Goal: Information Seeking & Learning: Learn about a topic

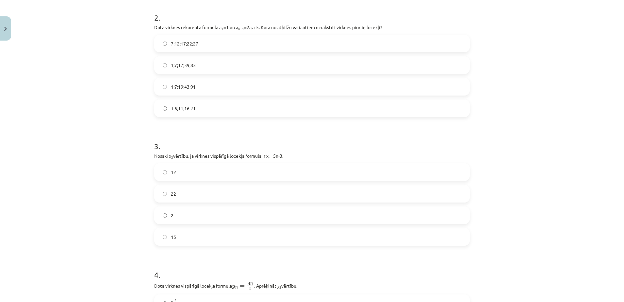
scroll to position [261, 0]
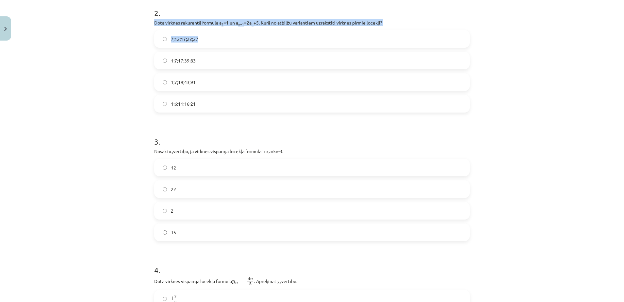
drag, startPoint x: 168, startPoint y: 15, endPoint x: 218, endPoint y: 33, distance: 52.7
click at [218, 33] on div "2 . Dota virknes rekurentā formula a 1 =1 un a n+1 =2a n +5. Kurā no atbilžu va…" at bounding box center [312, 54] width 316 height 115
drag, startPoint x: 218, startPoint y: 33, endPoint x: 369, endPoint y: 24, distance: 150.9
click at [369, 24] on p "Dota virknes rekurentā formula a 1 =1 un a n+1 =2a n +5. Kurā no atbilžu varian…" at bounding box center [312, 22] width 316 height 7
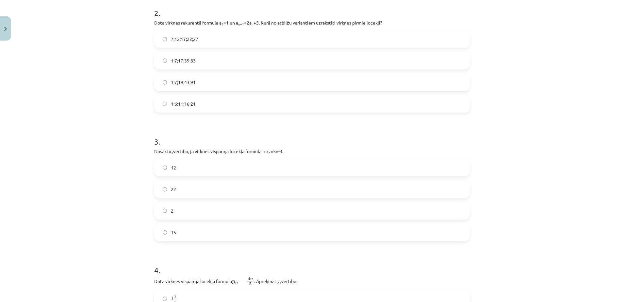
click at [394, 126] on h1 "3 ." at bounding box center [312, 135] width 316 height 20
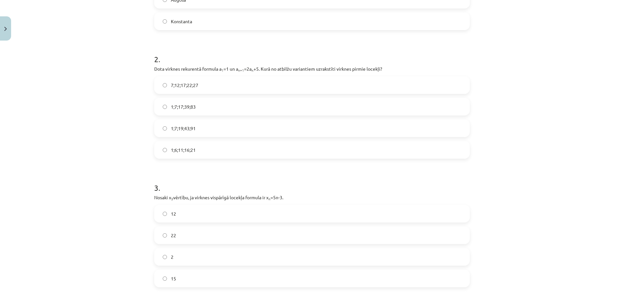
scroll to position [221, 0]
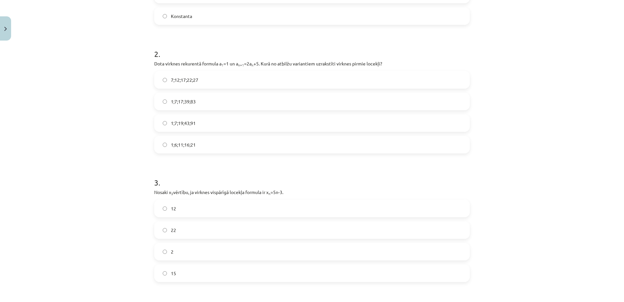
click at [206, 122] on label "1;7;19;43;91" at bounding box center [312, 123] width 314 height 16
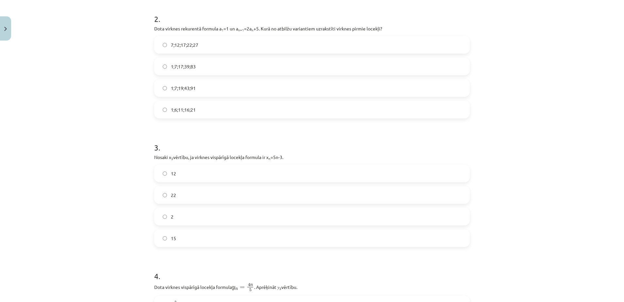
scroll to position [302, 0]
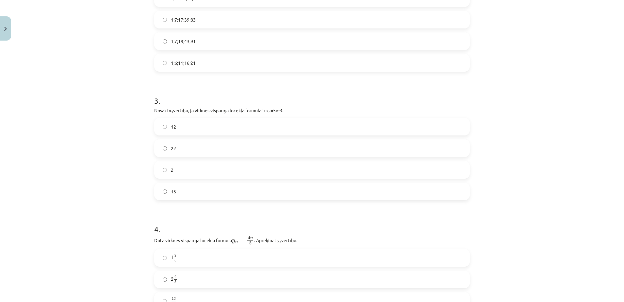
click at [193, 128] on label "12" at bounding box center [312, 126] width 314 height 16
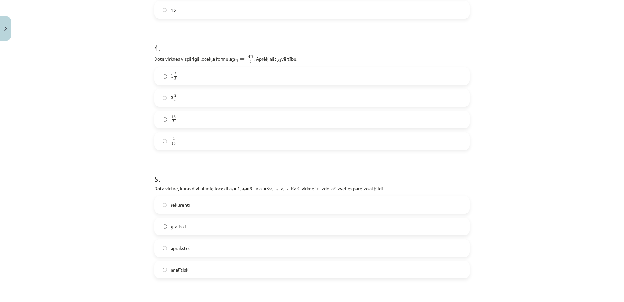
scroll to position [506, 0]
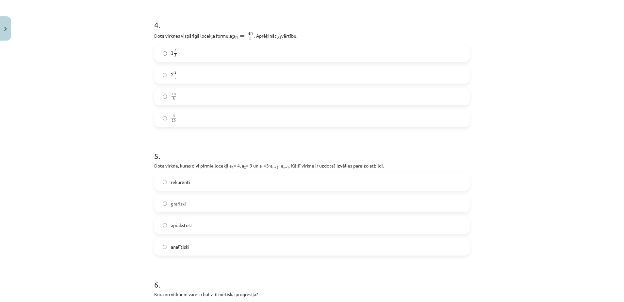
click at [198, 184] on label "rekurenti" at bounding box center [312, 182] width 314 height 16
click at [189, 77] on label "2 2 5 2 2 5" at bounding box center [312, 75] width 314 height 16
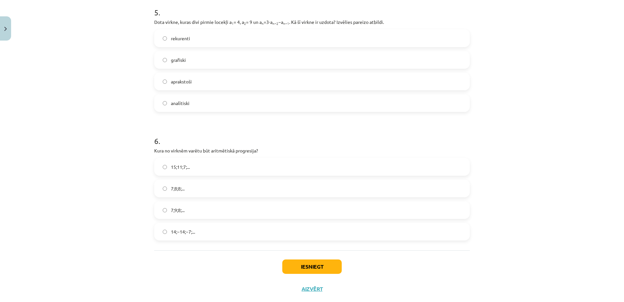
scroll to position [664, 0]
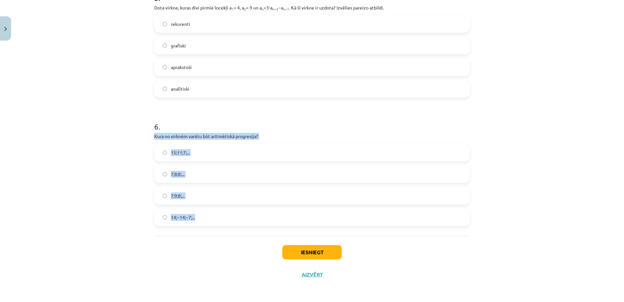
drag, startPoint x: 151, startPoint y: 136, endPoint x: 285, endPoint y: 223, distance: 160.8
copy div "Kura no virknēm varētu būt aritmētiskā progresija? 15;11;7;... 7;8;8;... 7;9;8;…"
click at [42, 180] on div "Mācību tēma: Matemātikas i - 12. klases 1. ieskaites mācību materiāls (ab) #5 📝…" at bounding box center [312, 151] width 624 height 302
click at [188, 155] on label "15;11;7;..." at bounding box center [312, 152] width 314 height 16
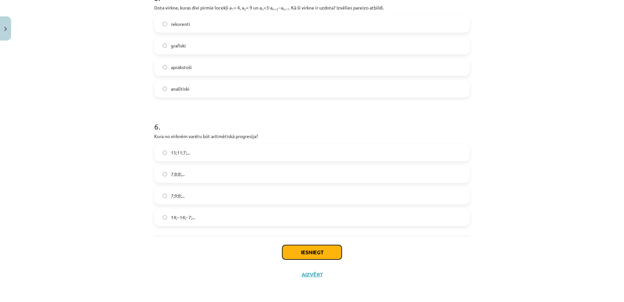
click at [315, 246] on button "Iesniegt" at bounding box center [311, 252] width 59 height 14
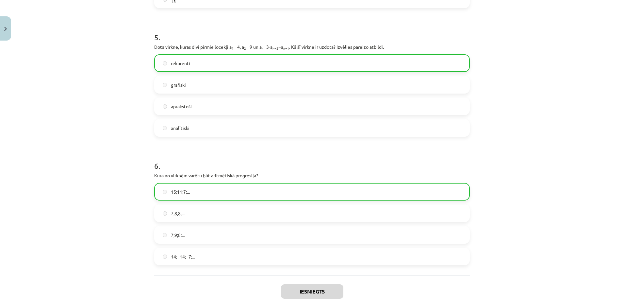
scroll to position [685, 0]
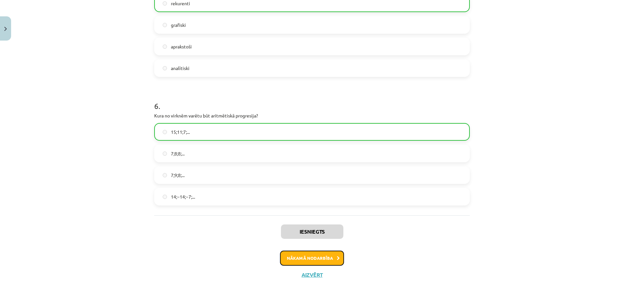
click at [327, 257] on button "Nākamā nodarbība" at bounding box center [312, 257] width 64 height 15
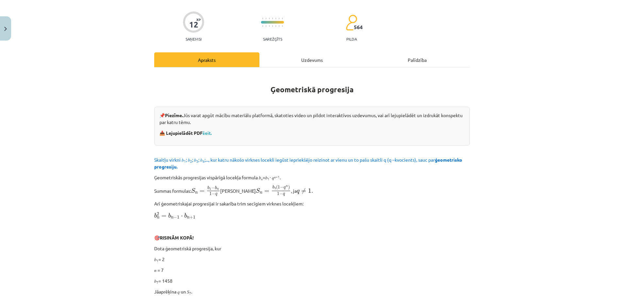
scroll to position [16, 0]
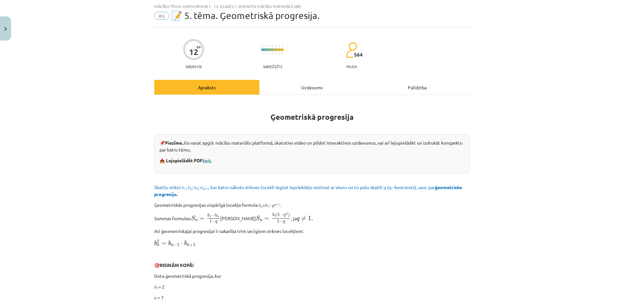
click at [209, 159] on link "šeit." at bounding box center [207, 160] width 9 height 6
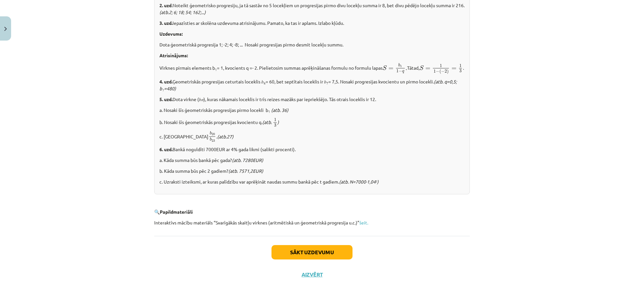
scroll to position [758, 0]
click at [326, 251] on button "Sākt uzdevumu" at bounding box center [312, 252] width 81 height 14
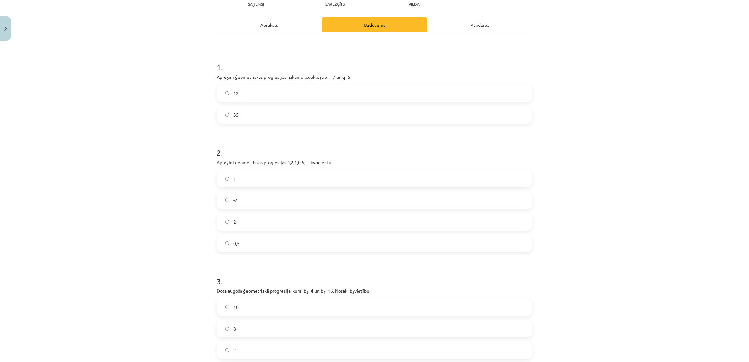
scroll to position [62, 0]
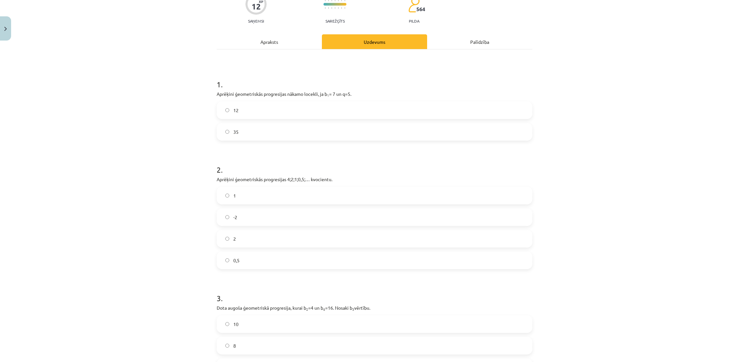
click at [261, 133] on label "35" at bounding box center [374, 132] width 314 height 16
click at [260, 272] on form "1 . Aprēķini ģeometriskās progresijas nākamo locekli, ja b 1 = 7 un q=5. 12 35 …" at bounding box center [375, 232] width 316 height 329
click at [254, 255] on label "0,5" at bounding box center [374, 260] width 314 height 16
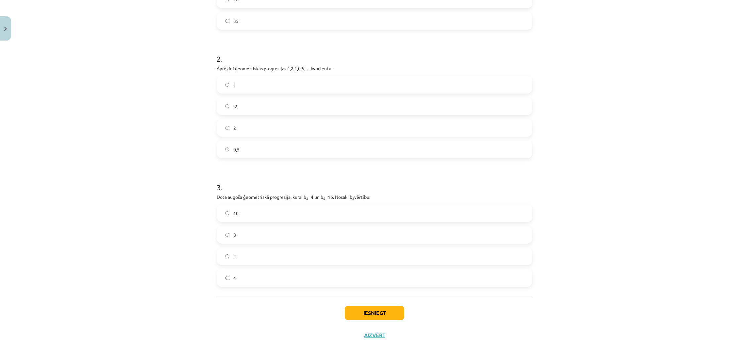
scroll to position [173, 0]
click at [248, 229] on label "8" at bounding box center [374, 234] width 314 height 16
click at [365, 301] on button "Iesniegt" at bounding box center [374, 312] width 59 height 14
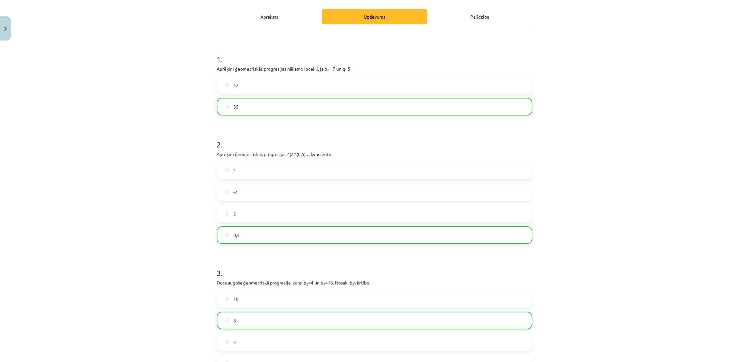
scroll to position [194, 0]
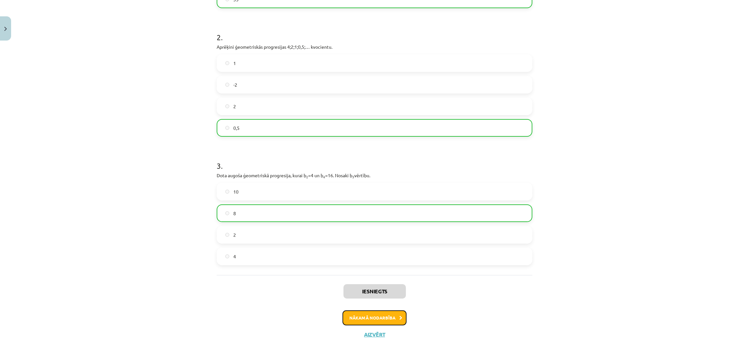
click at [386, 301] on button "Nākamā nodarbība" at bounding box center [374, 317] width 64 height 15
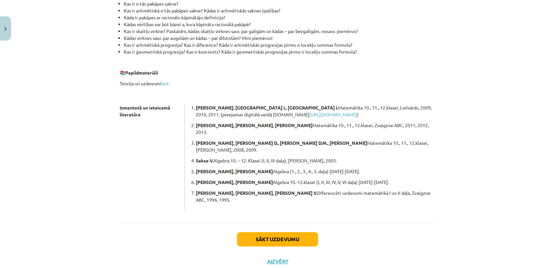
scroll to position [0, 0]
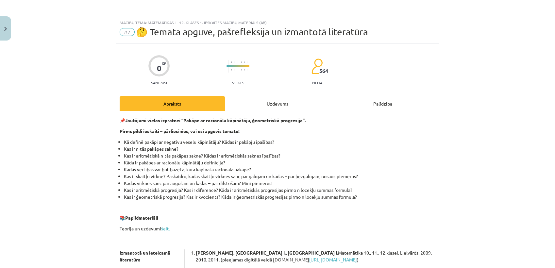
click at [267, 100] on div "Uzdevums" at bounding box center [277, 103] width 105 height 15
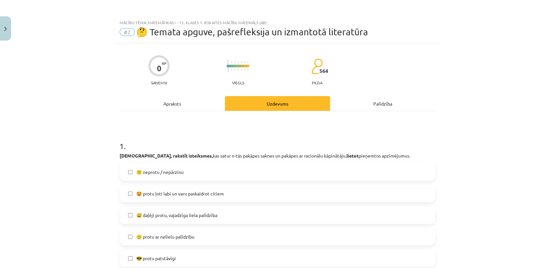
click at [170, 104] on div "Apraksts" at bounding box center [172, 103] width 105 height 15
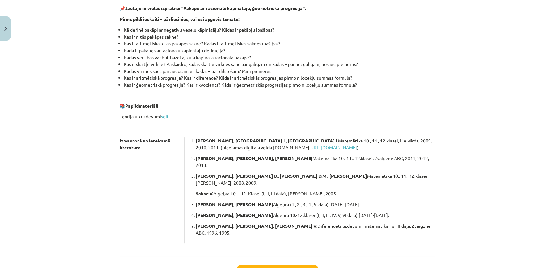
scroll to position [125, 0]
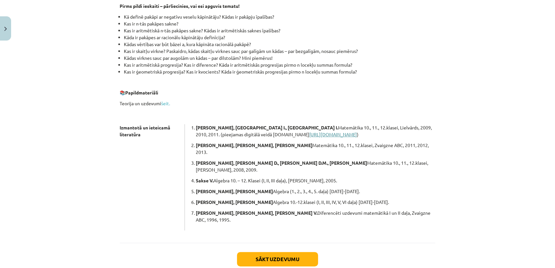
click at [309, 135] on link "https://app.soma.lv/e-gramatas" at bounding box center [333, 134] width 48 height 6
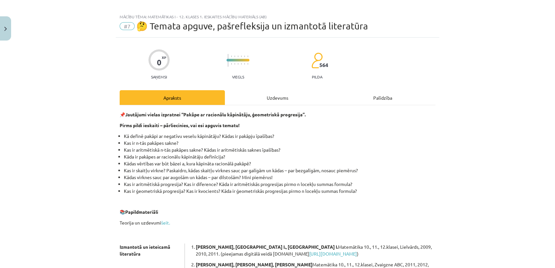
scroll to position [0, 0]
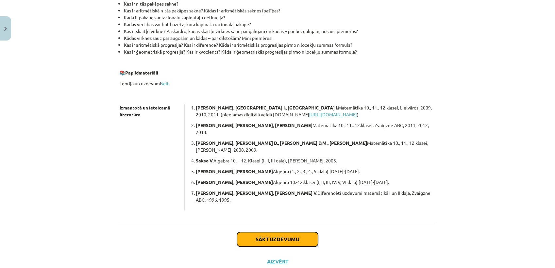
click at [281, 232] on button "Sākt uzdevumu" at bounding box center [277, 239] width 81 height 14
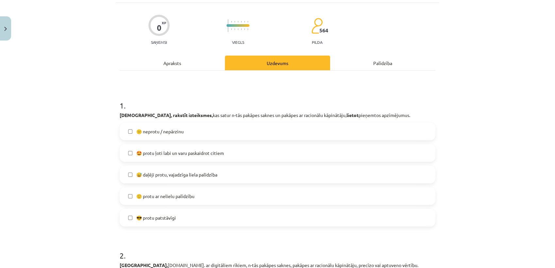
scroll to position [52, 0]
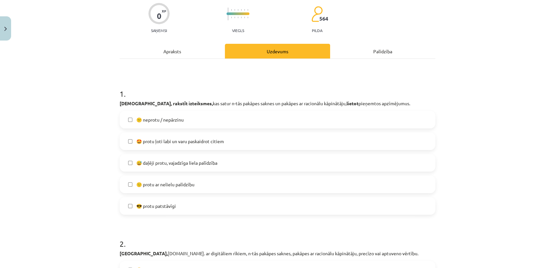
click at [225, 166] on label "😅 daļēji protu, vajadzīga liela palīdzība" at bounding box center [277, 163] width 314 height 16
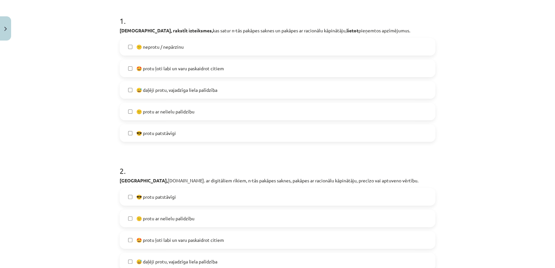
scroll to position [234, 0]
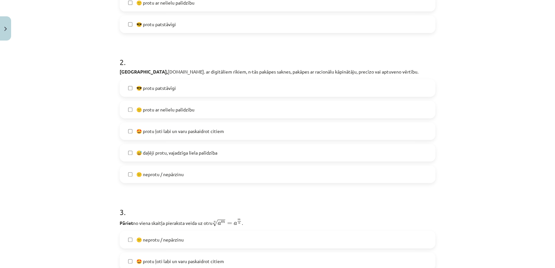
click at [192, 132] on span "🤩 protu ļoti labi un varu paskaidrot citiem" at bounding box center [180, 131] width 88 height 7
click at [213, 113] on label "🙂 protu ar nelielu palīdzību" at bounding box center [277, 109] width 314 height 16
click at [199, 132] on span "🤩 protu ļoti labi un varu paskaidrot citiem" at bounding box center [180, 131] width 88 height 7
click at [201, 104] on label "🙂 protu ar nelielu palīdzību" at bounding box center [277, 109] width 314 height 16
click at [189, 152] on span "😅 daļēji protu, vajadzīga liela palīdzība" at bounding box center [176, 152] width 81 height 7
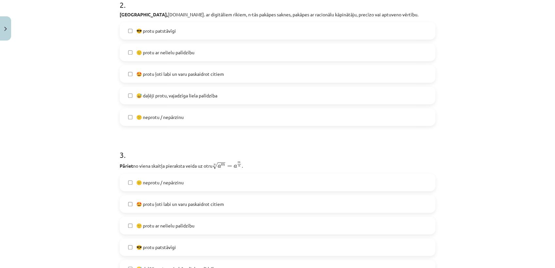
scroll to position [306, 0]
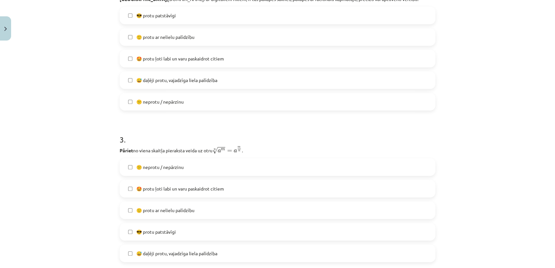
click at [183, 36] on span "🙂 protu ar nelielu palīdzību" at bounding box center [165, 37] width 58 height 7
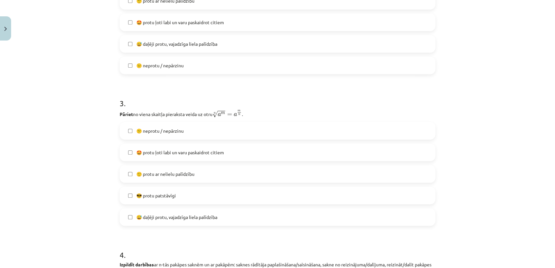
scroll to position [379, 0]
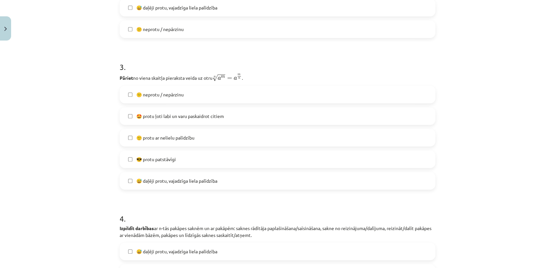
click at [185, 141] on label "🙂 protu ar nelielu palīdzību" at bounding box center [277, 137] width 314 height 16
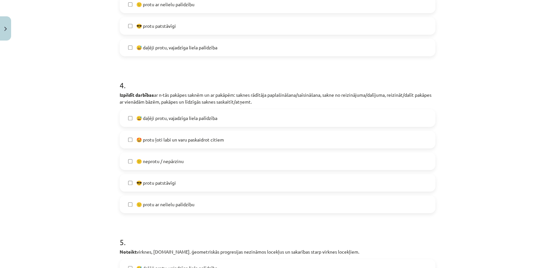
scroll to position [524, 0]
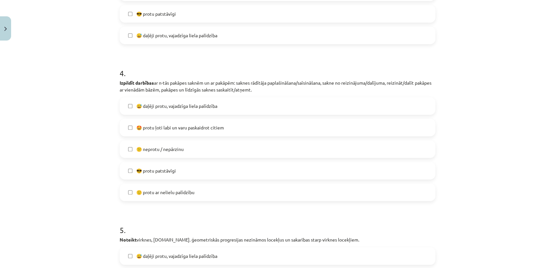
click at [169, 192] on span "🙂 protu ar nelielu palīdzību" at bounding box center [165, 192] width 58 height 7
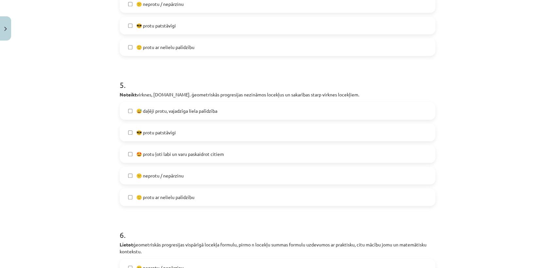
click at [189, 110] on span "😅 daļēji protu, vajadzīga liela palīdzība" at bounding box center [176, 111] width 81 height 7
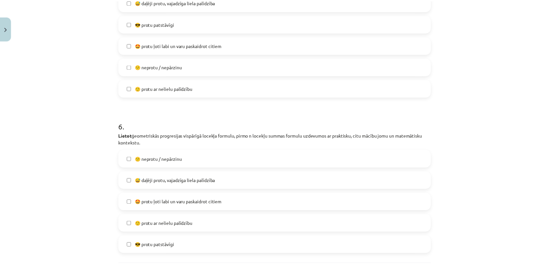
scroll to position [839, 0]
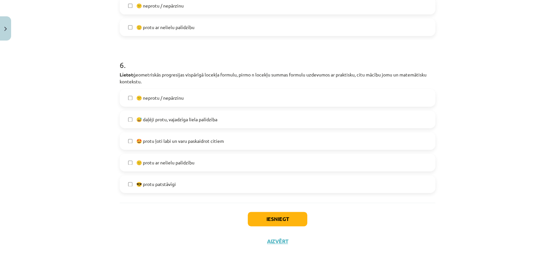
click at [178, 122] on span "😅 daļēji protu, vajadzīga liela palīdzība" at bounding box center [176, 119] width 81 height 7
click at [279, 217] on button "Iesniegt" at bounding box center [277, 219] width 59 height 14
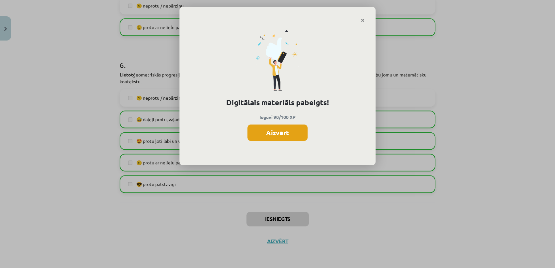
click at [280, 134] on button "Aizvērt" at bounding box center [277, 132] width 60 height 16
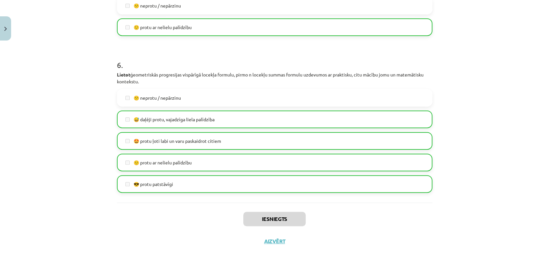
scroll to position [254, 0]
click at [272, 239] on button "Aizvērt" at bounding box center [274, 241] width 25 height 7
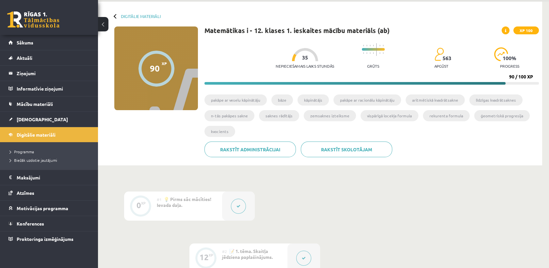
scroll to position [36, 0]
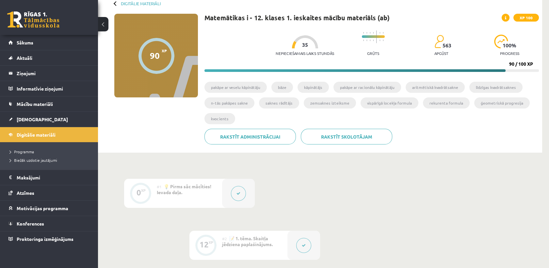
click at [299, 36] on div at bounding box center [305, 41] width 26 height 13
drag, startPoint x: 302, startPoint y: 35, endPoint x: 308, endPoint y: 43, distance: 10.3
click at [308, 43] on div at bounding box center [305, 41] width 26 height 13
click at [306, 72] on div "Matemātikas i - 12. klases 1. ieskaites mācību materiāls (ab) XP 100 Nepiecieša…" at bounding box center [372, 82] width 335 height 136
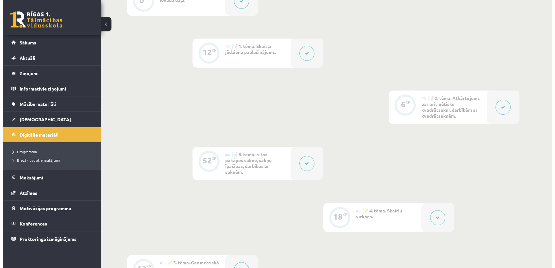
scroll to position [363, 0]
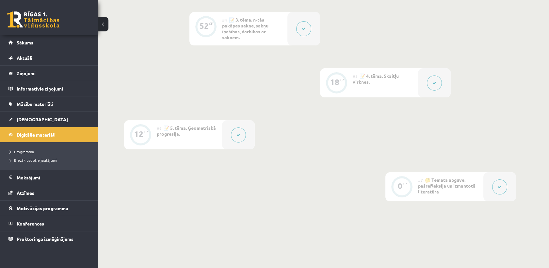
click at [223, 129] on div at bounding box center [238, 134] width 33 height 29
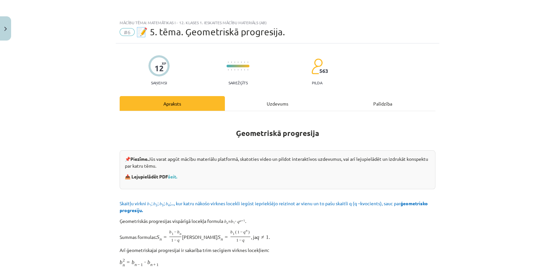
click at [187, 131] on div "Mācību tēma: Matemātikas i - 12. klases 1. ieskaites mācību materiāls (ab) #6 📝…" at bounding box center [277, 134] width 555 height 268
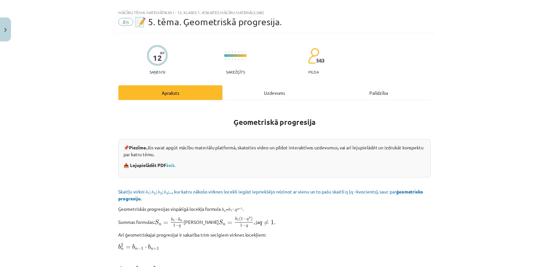
scroll to position [0, 0]
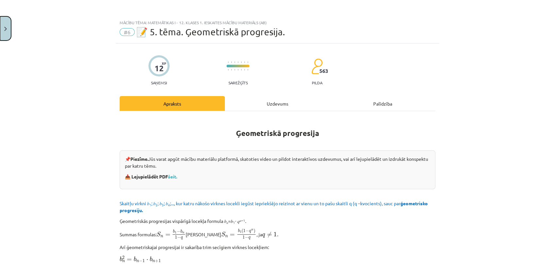
click at [8, 25] on button "Close" at bounding box center [5, 28] width 11 height 24
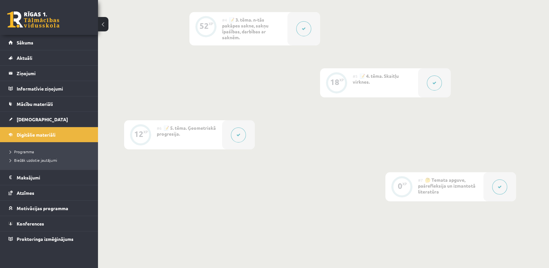
click at [30, 25] on link at bounding box center [33, 19] width 52 height 16
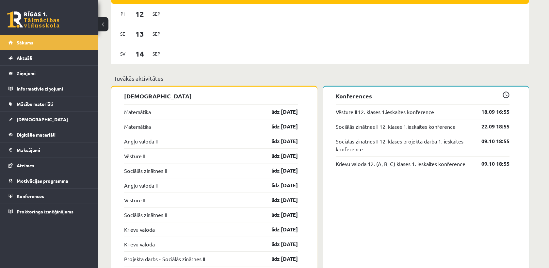
scroll to position [508, 0]
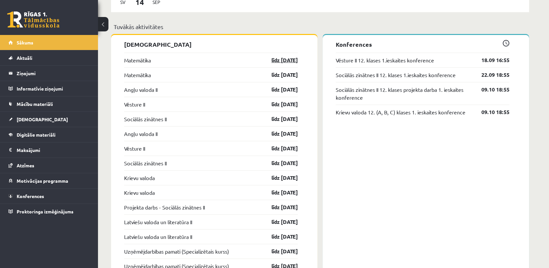
click at [280, 61] on link "līdz [DATE]" at bounding box center [279, 60] width 38 height 8
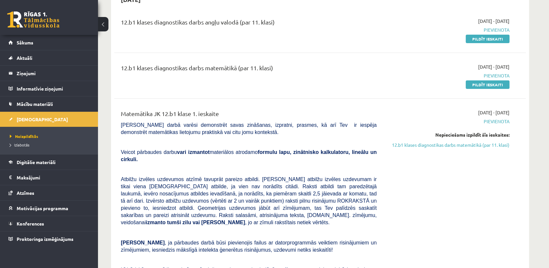
scroll to position [73, 0]
